Goal: Download file/media

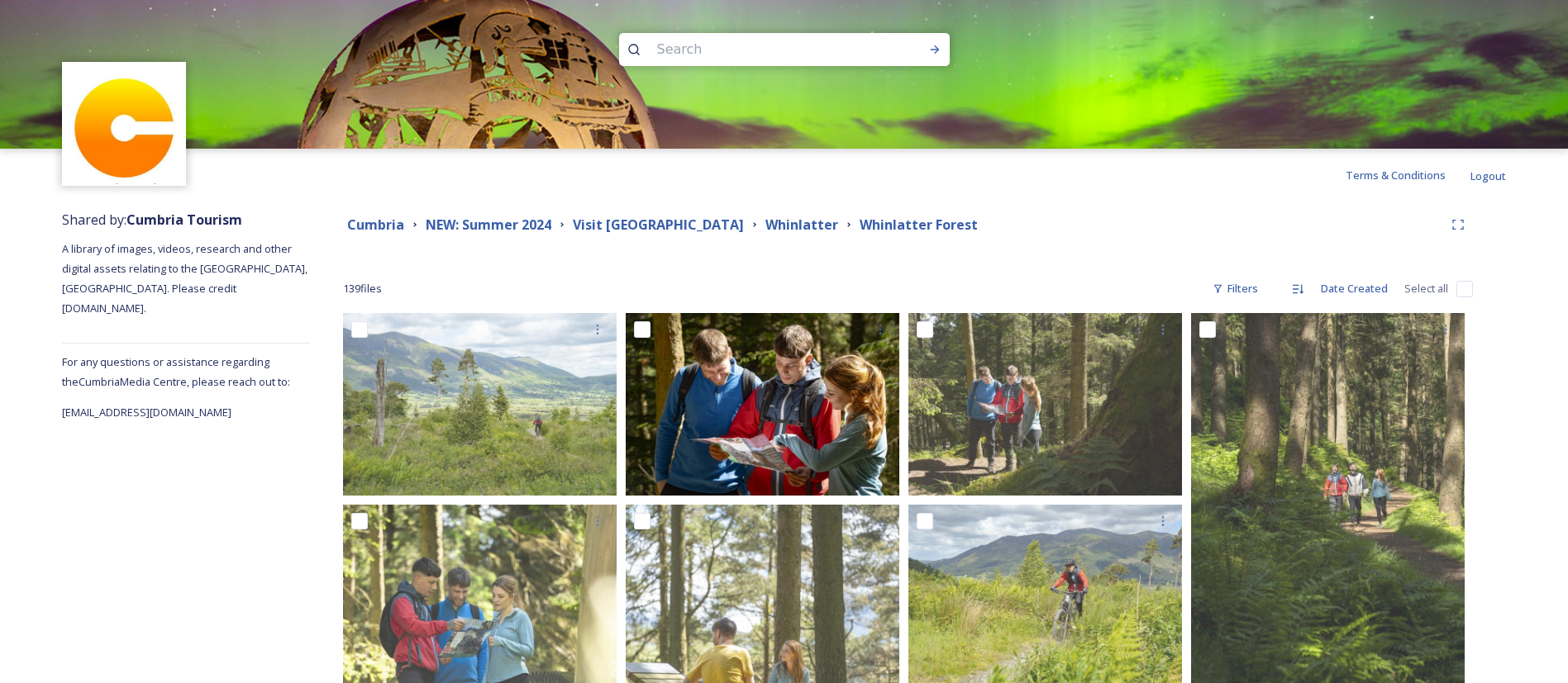
click at [487, 215] on div "NEW: Summer 2024" at bounding box center [488, 225] width 125 height 21
click at [495, 216] on strong "NEW: Summer 2024" at bounding box center [488, 225] width 125 height 18
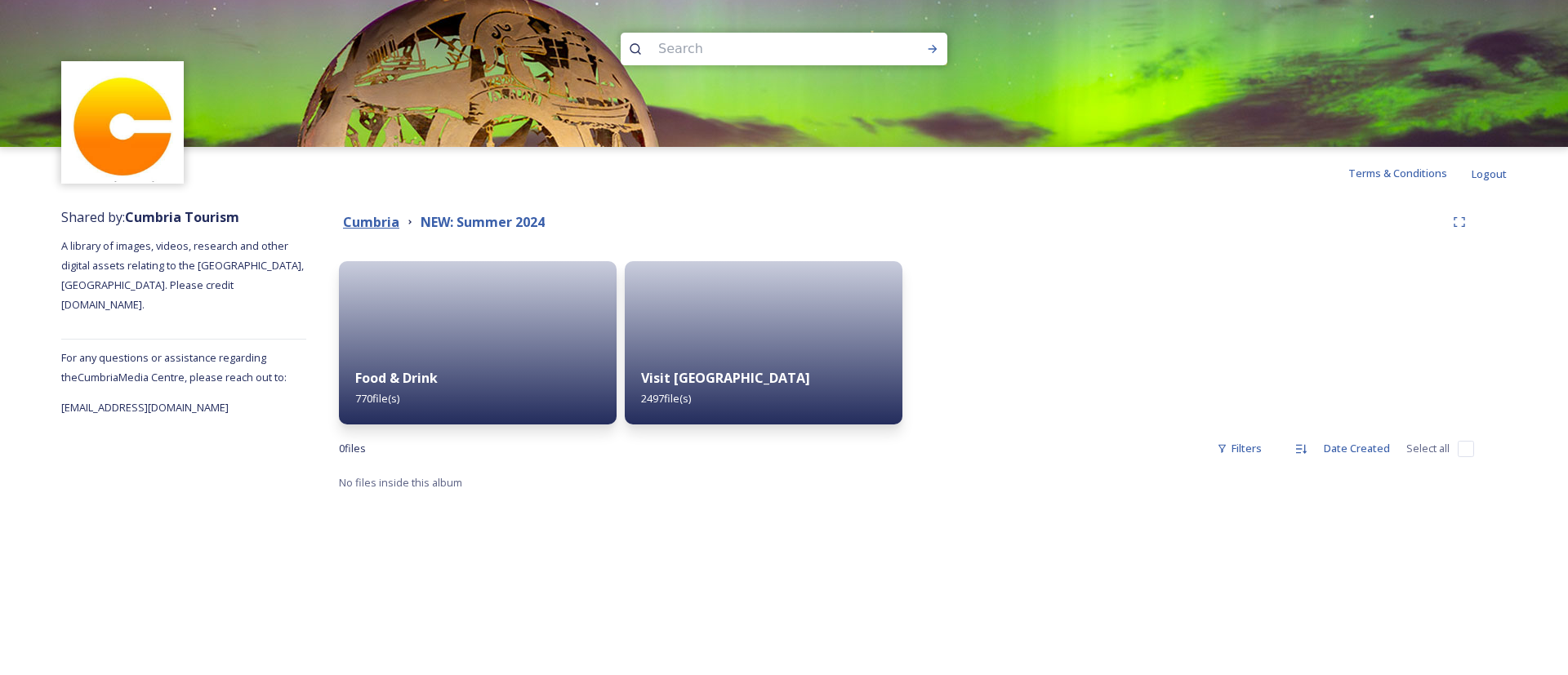
click at [382, 216] on strong "Cumbria" at bounding box center [371, 222] width 56 height 18
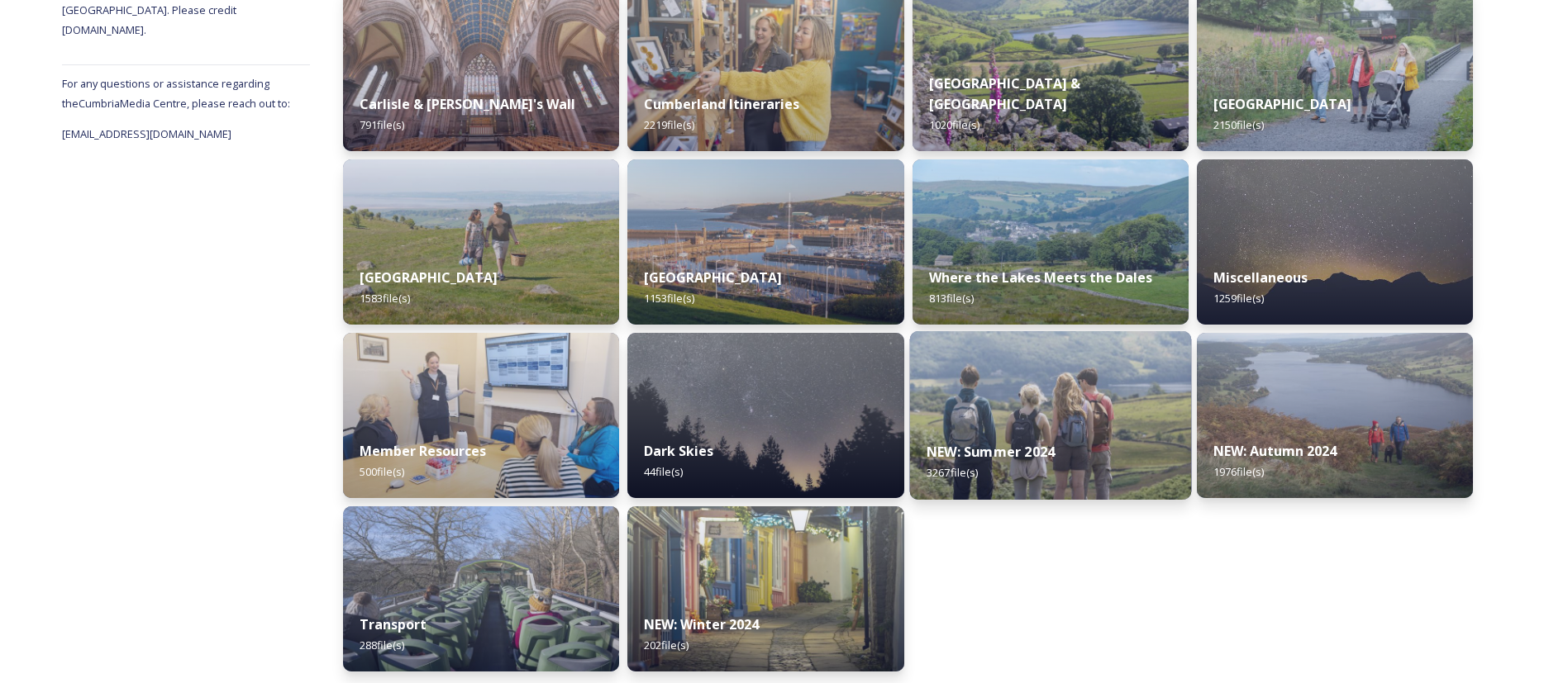
scroll to position [283, 0]
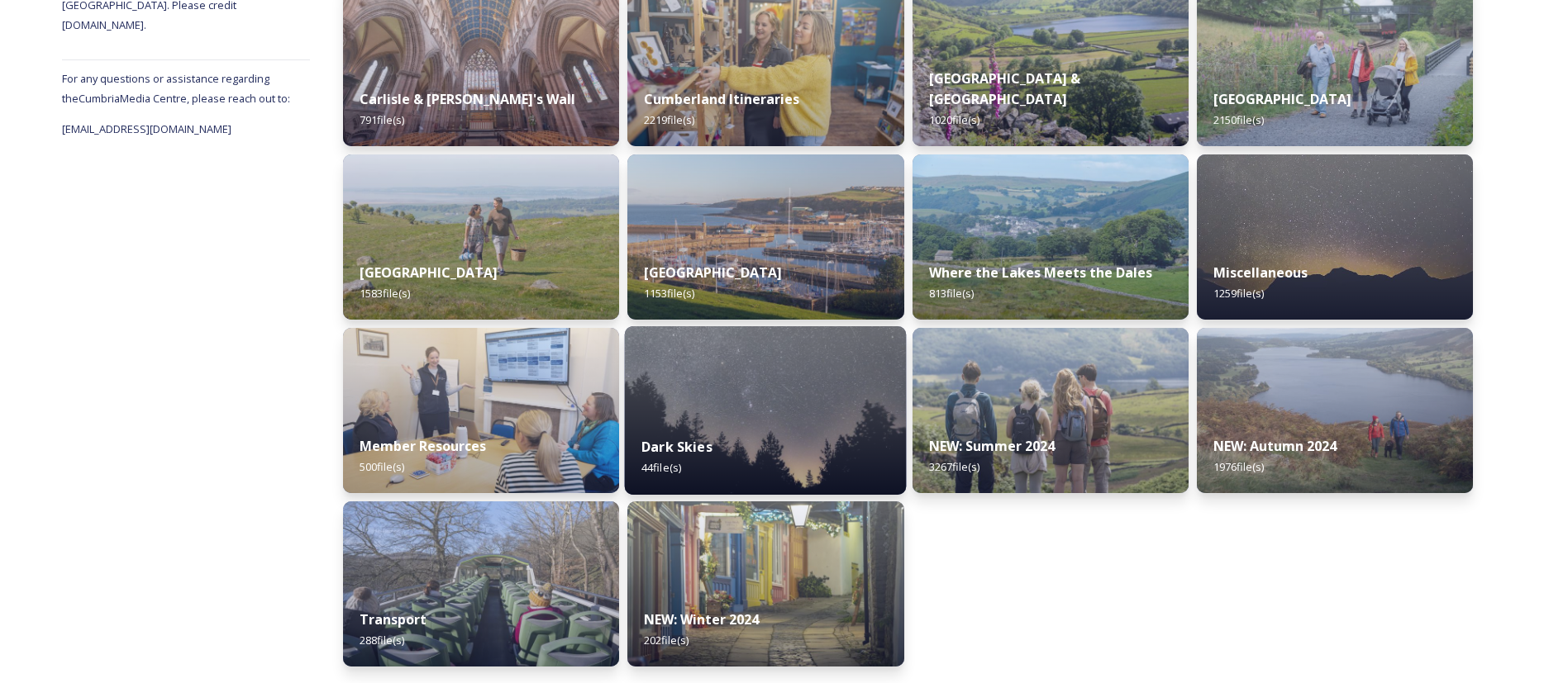
click at [854, 370] on img at bounding box center [765, 410] width 282 height 168
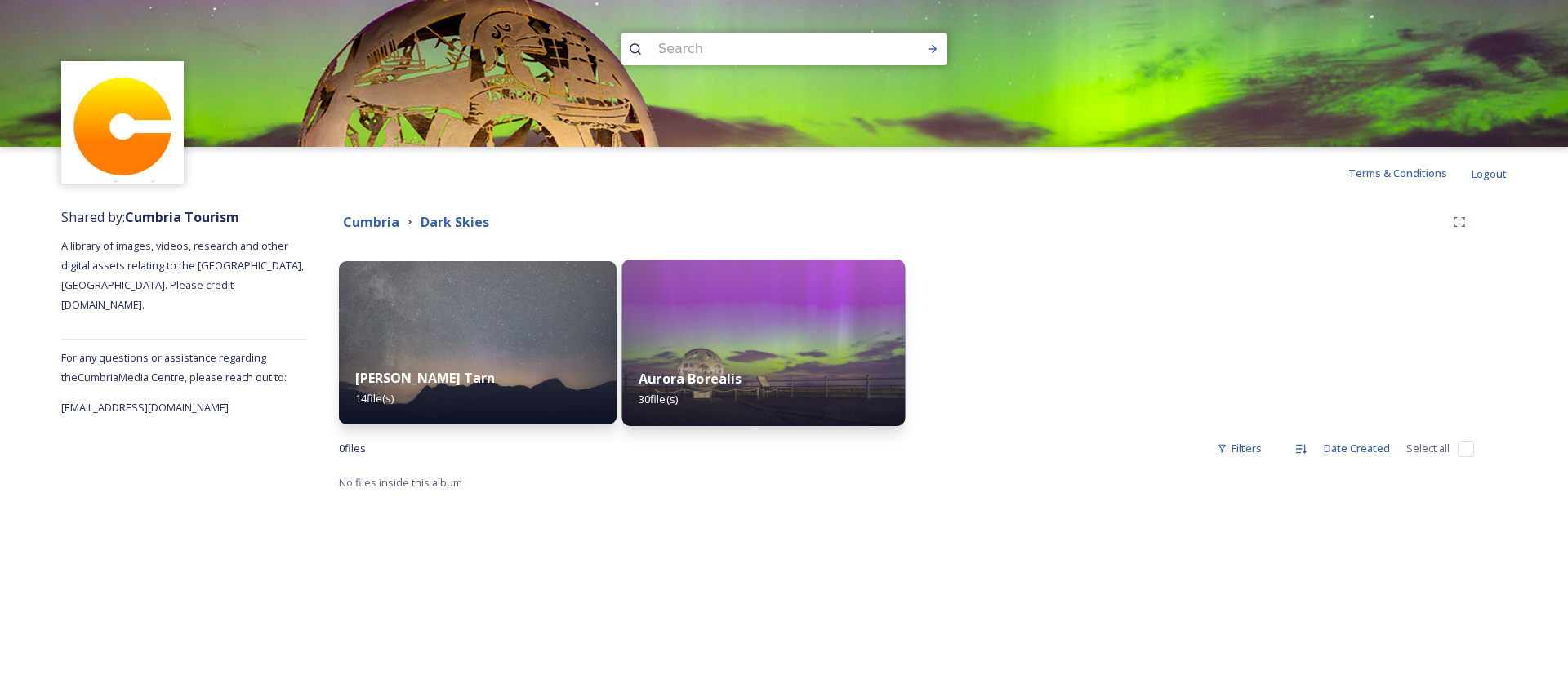
click at [813, 328] on img at bounding box center [764, 342] width 283 height 166
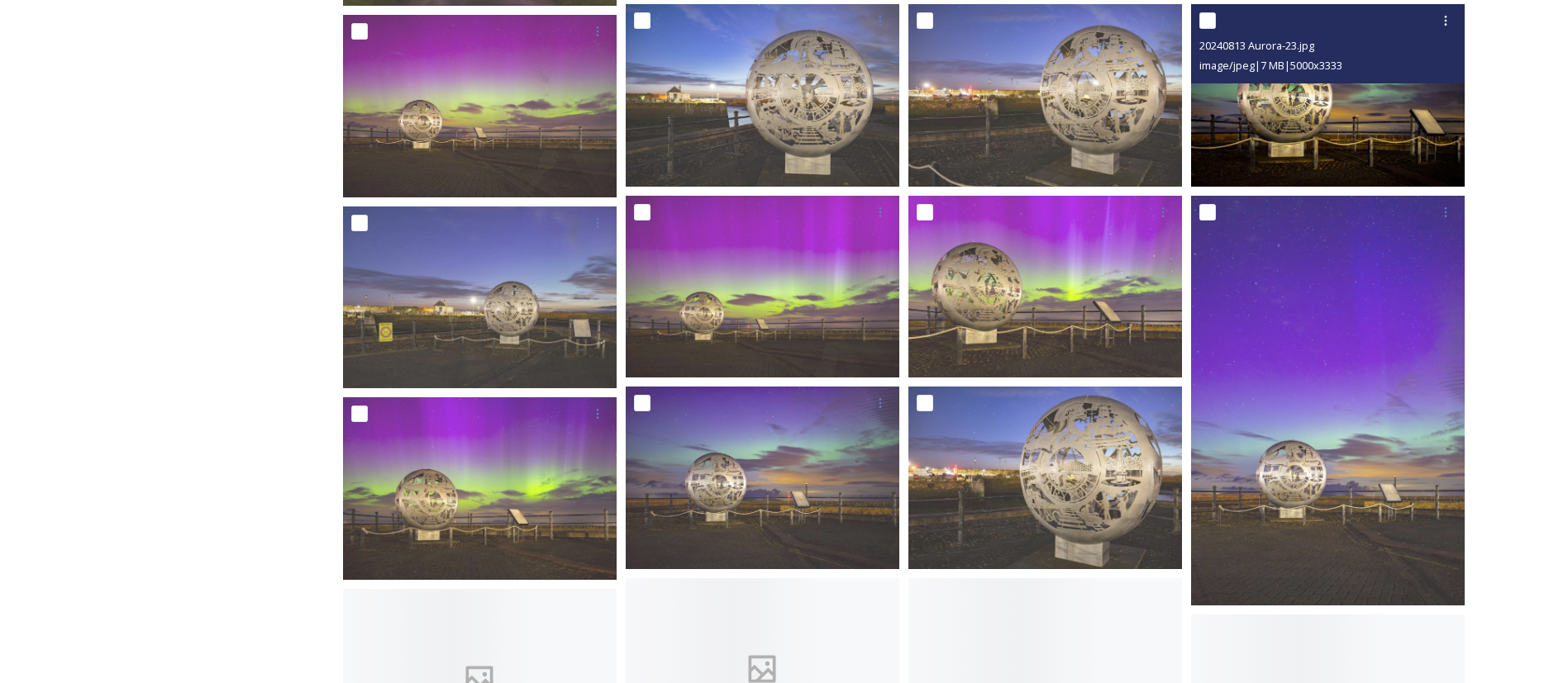
scroll to position [1116, 0]
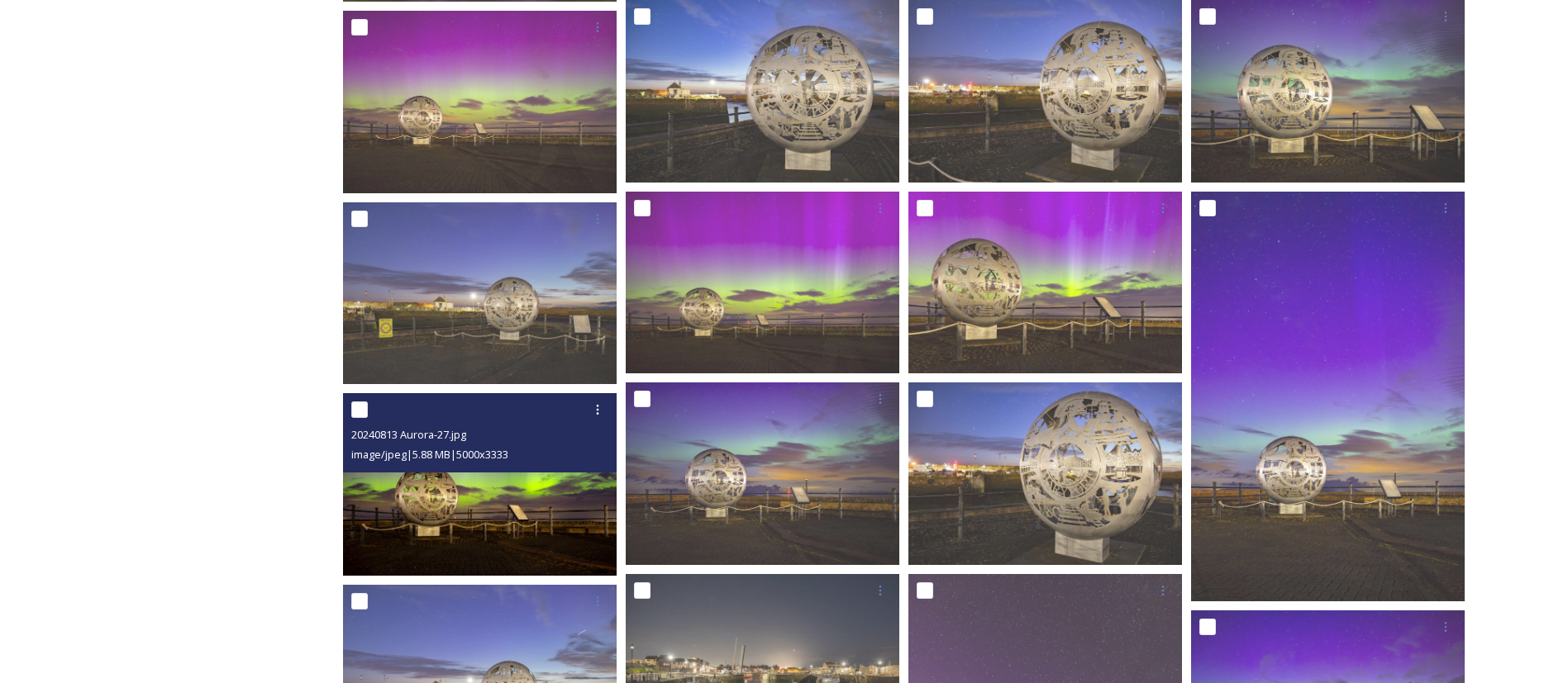
click at [413, 496] on img at bounding box center [479, 484] width 274 height 182
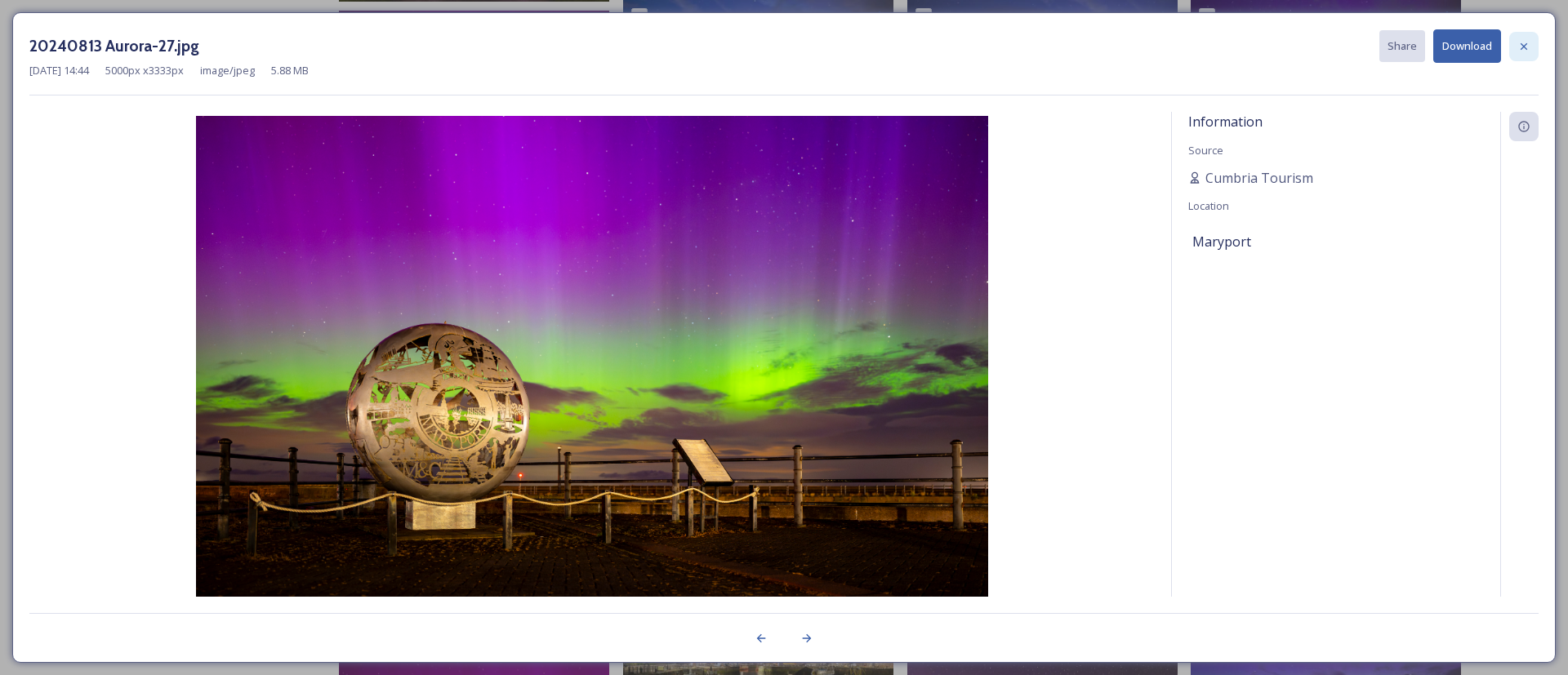
click at [1524, 57] on div at bounding box center [1524, 46] width 29 height 29
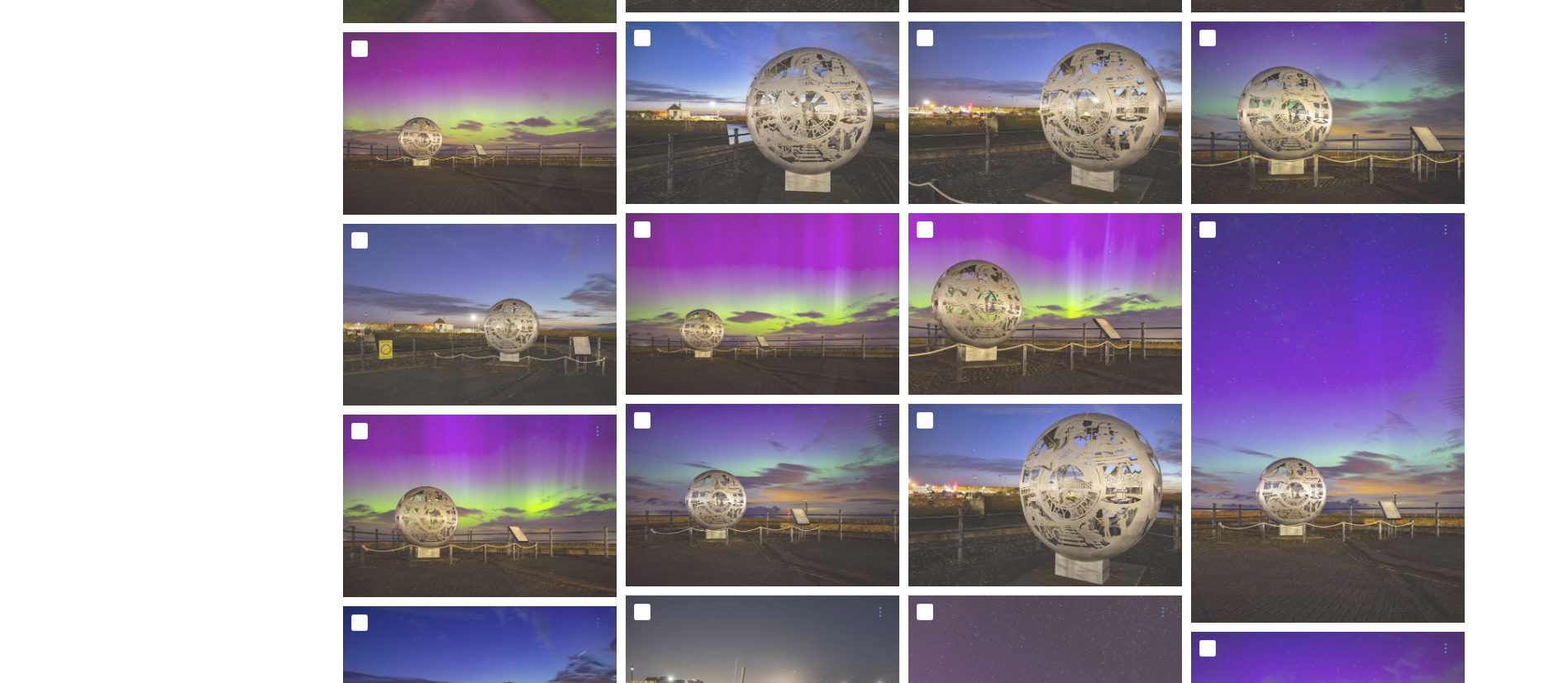
scroll to position [979, 0]
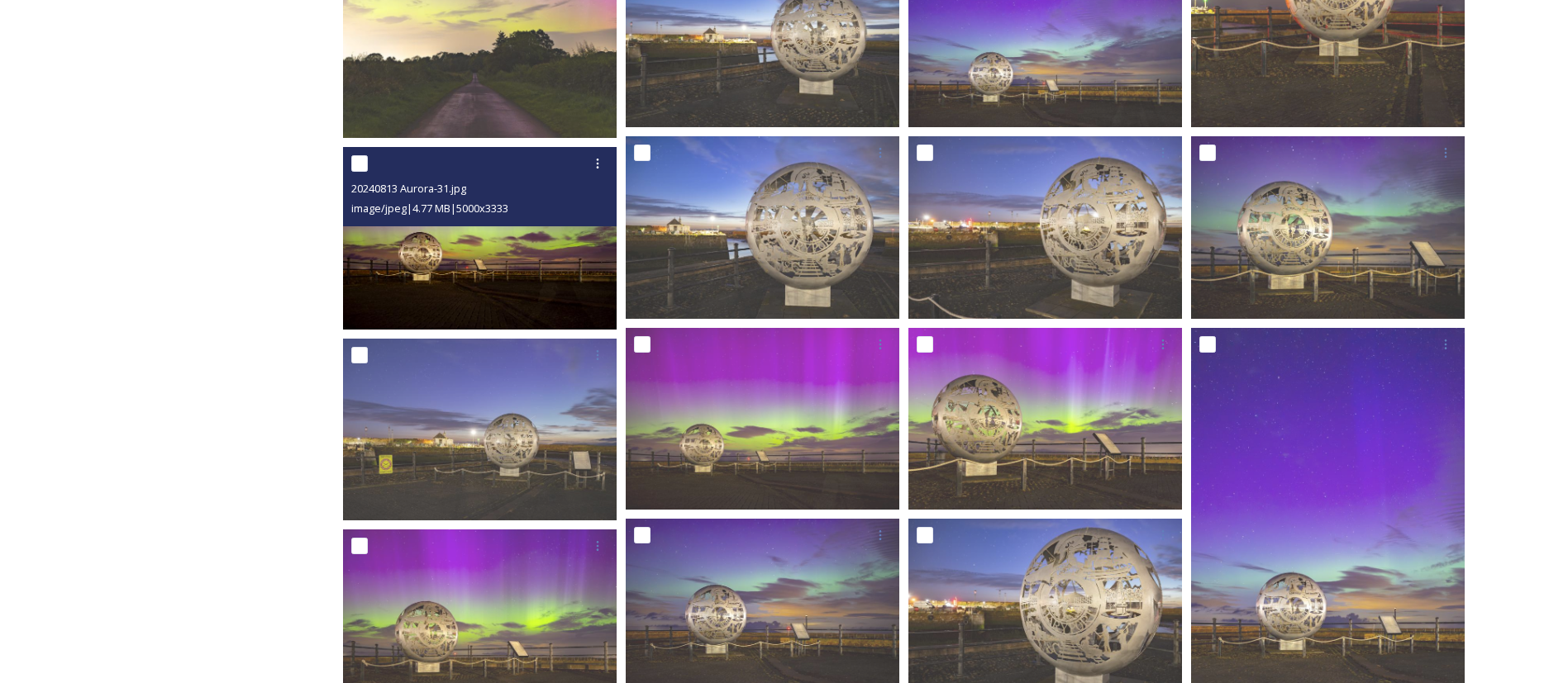
click at [538, 285] on img at bounding box center [479, 237] width 274 height 182
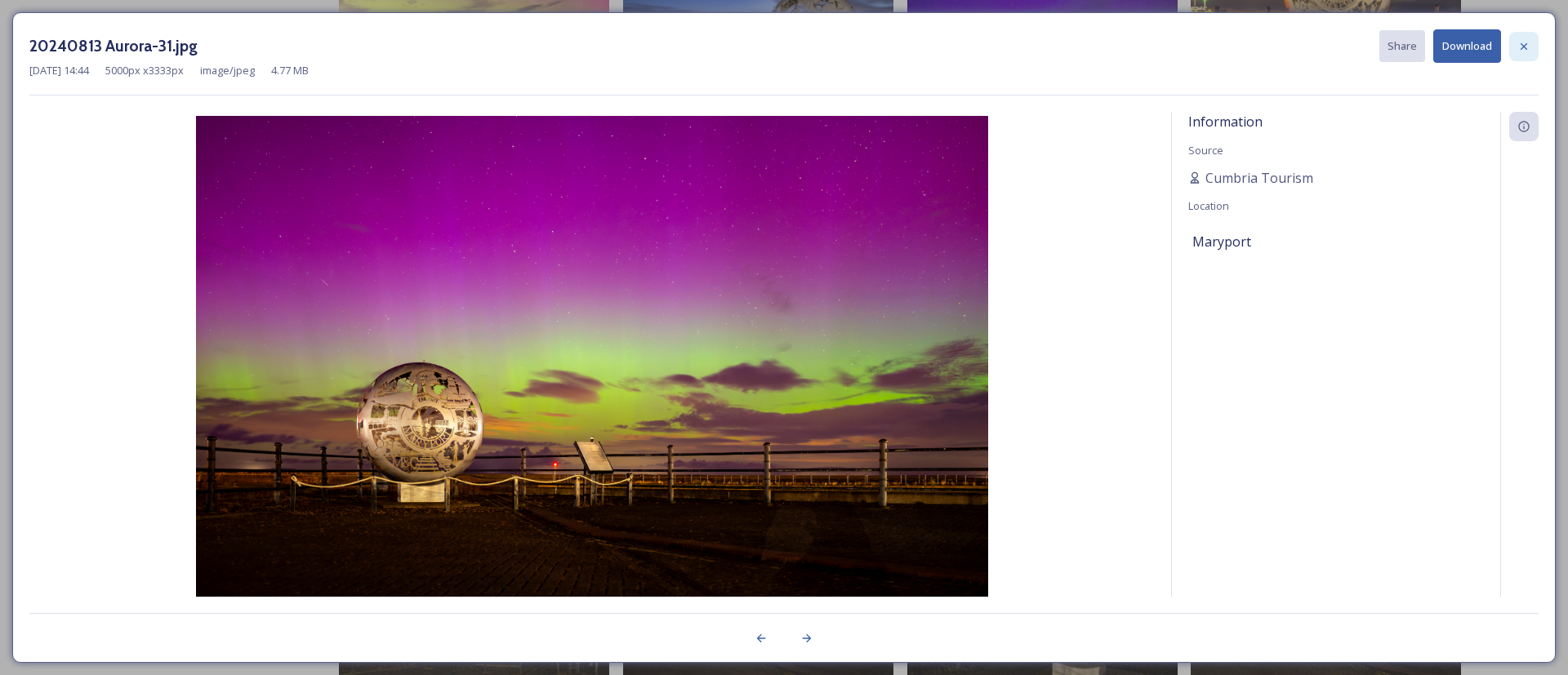
click at [1516, 47] on div at bounding box center [1524, 46] width 29 height 29
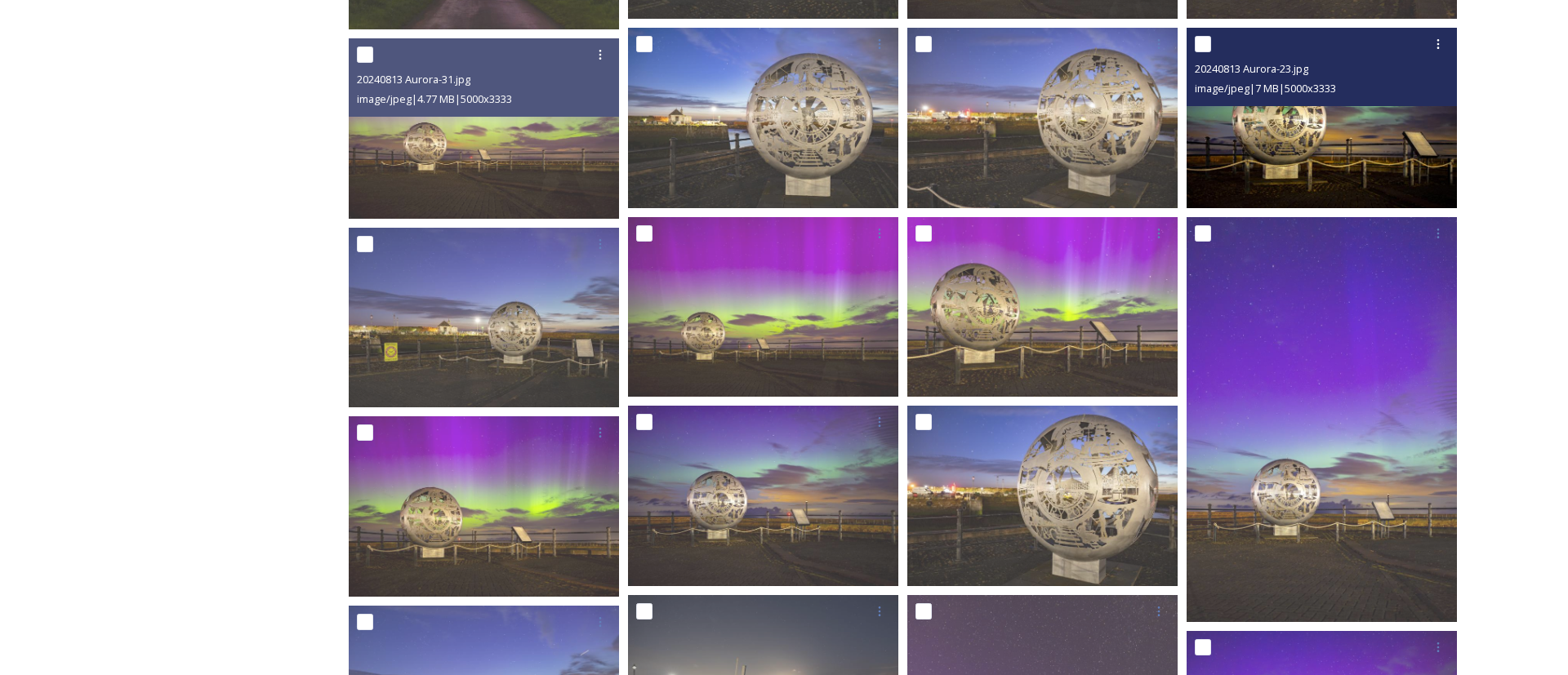
scroll to position [1213, 0]
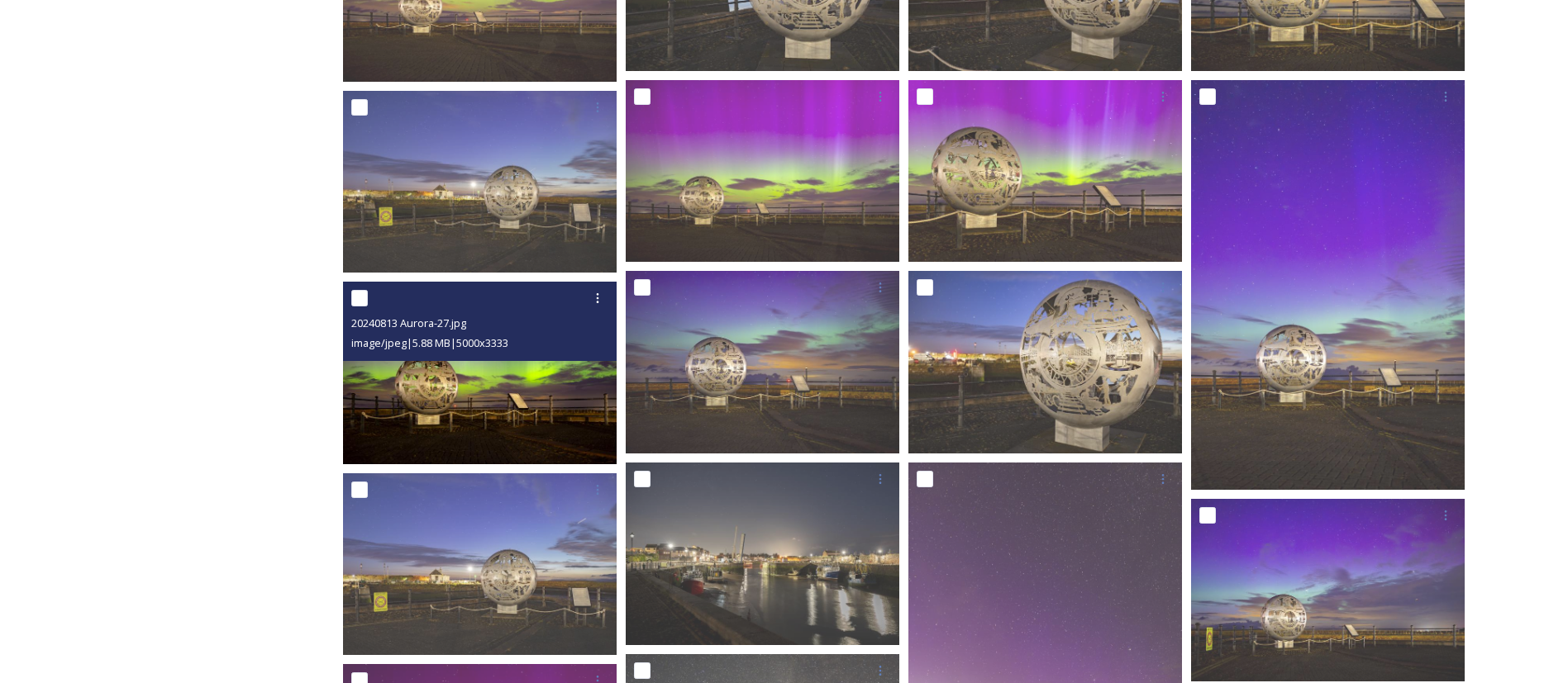
click at [560, 405] on img at bounding box center [479, 372] width 274 height 182
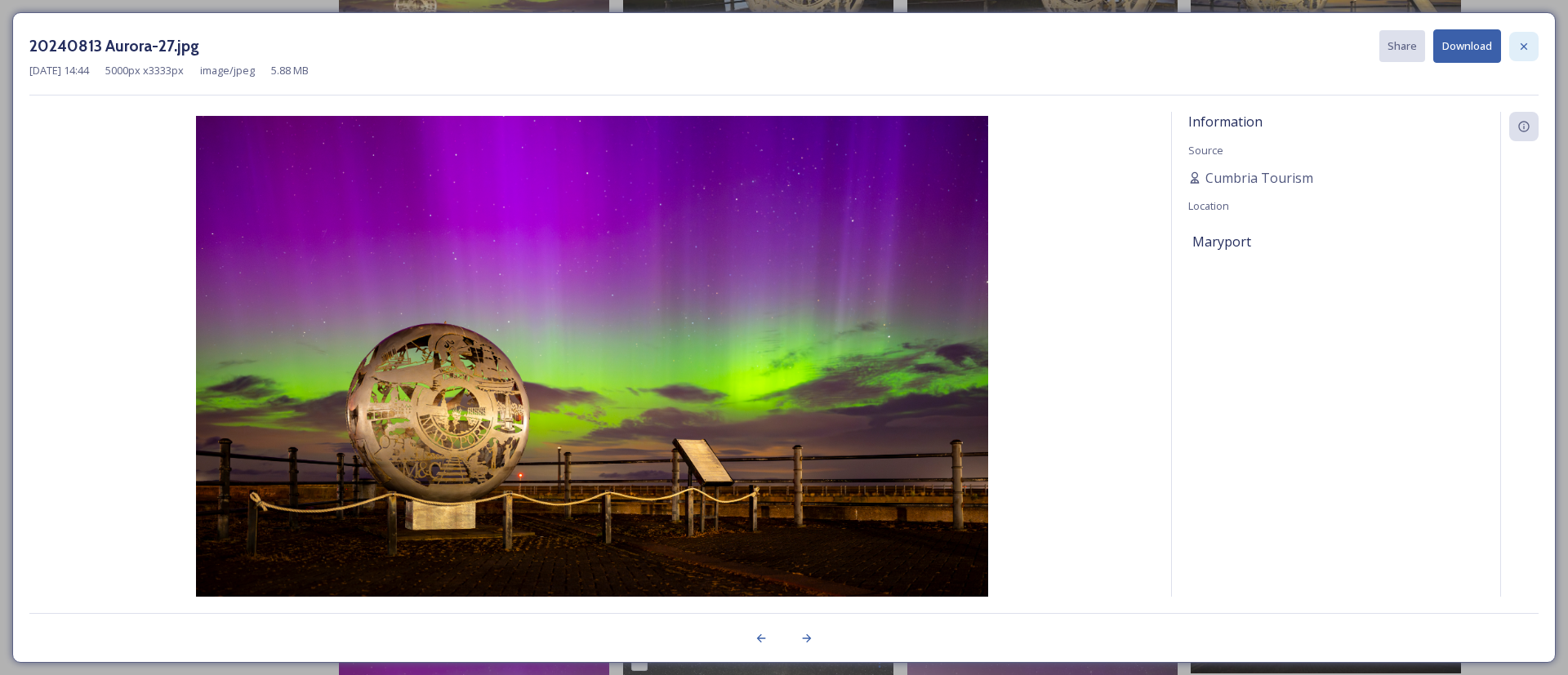
click at [1522, 49] on icon at bounding box center [1524, 46] width 13 height 13
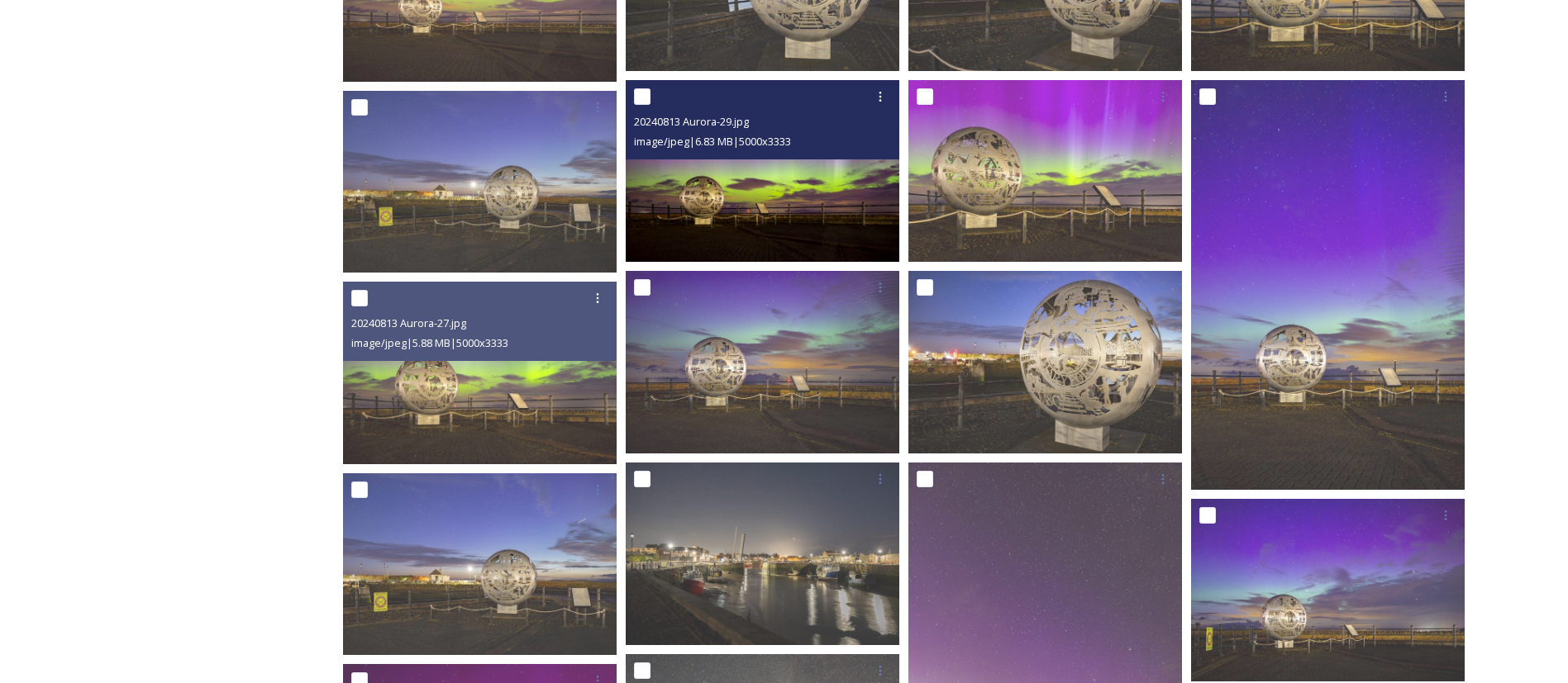
click at [828, 203] on img at bounding box center [762, 171] width 274 height 182
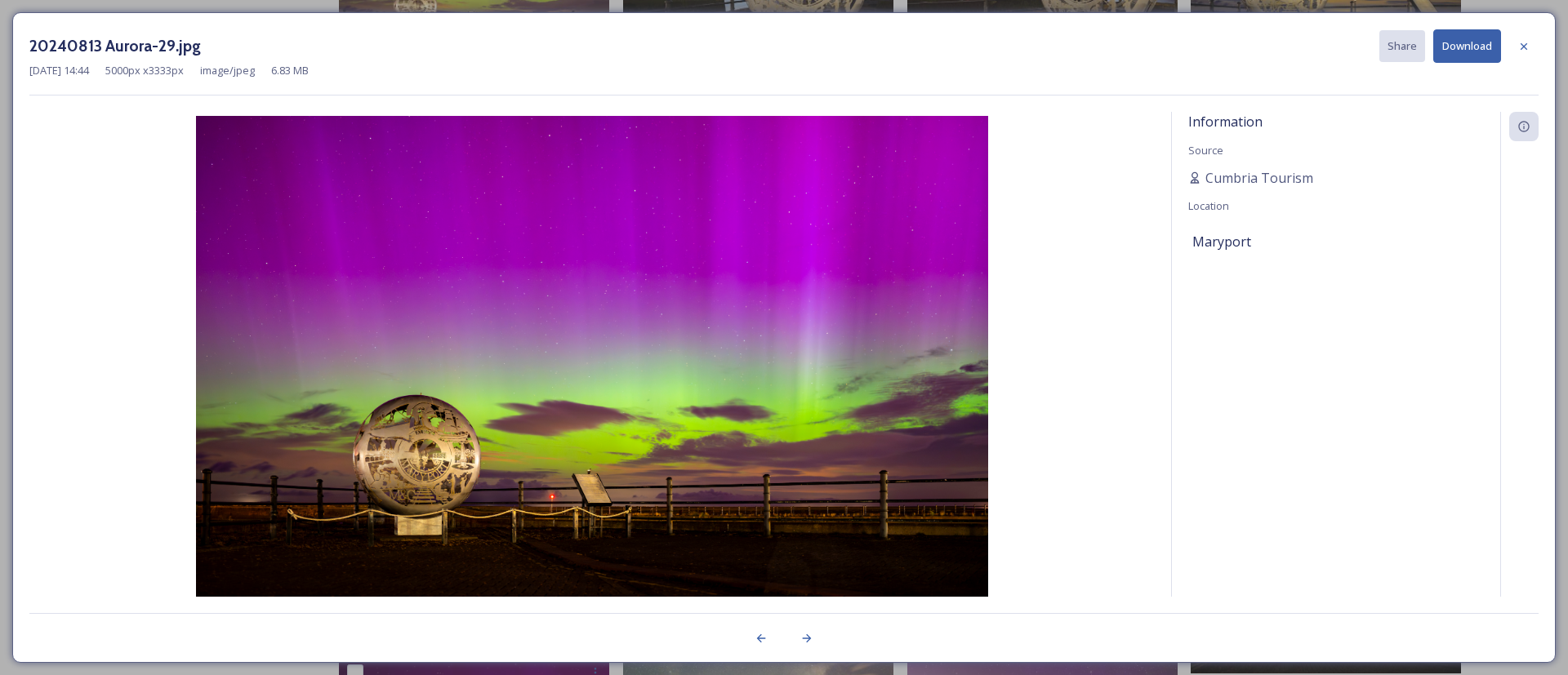
click at [1471, 42] on button "Download" at bounding box center [1466, 45] width 67 height 33
click at [1466, 398] on div "Information Source [PERSON_NAME] Location [GEOGRAPHIC_DATA]" at bounding box center [1336, 375] width 329 height 528
